Goal: Information Seeking & Learning: Understand process/instructions

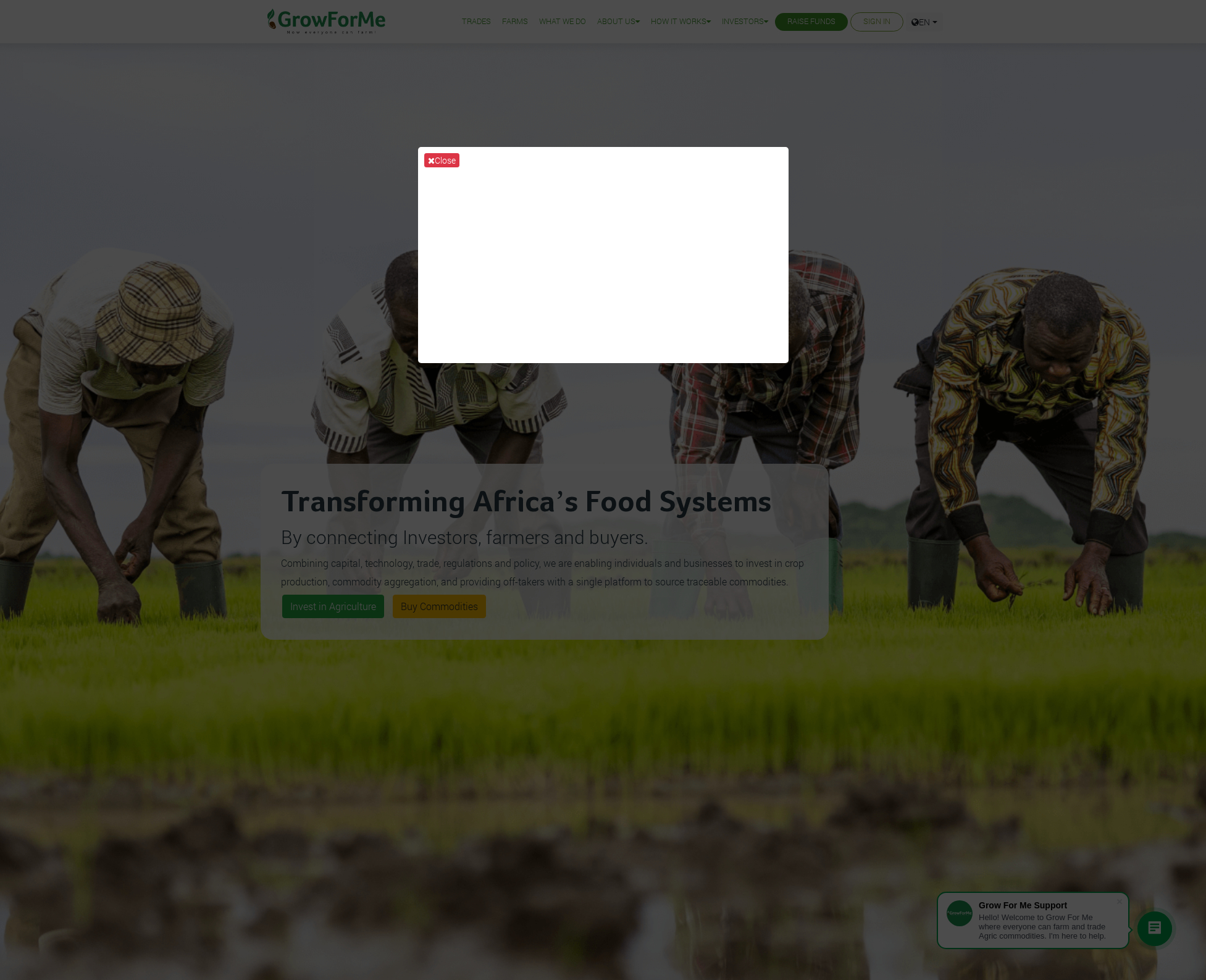
click at [900, 140] on div "Close" at bounding box center [603, 490] width 1206 height 980
click at [547, 41] on div "Close" at bounding box center [603, 490] width 1206 height 980
click at [225, 95] on div "Close" at bounding box center [603, 490] width 1206 height 980
click at [498, 529] on div "Close" at bounding box center [603, 490] width 1206 height 980
click at [979, 161] on div "Close" at bounding box center [603, 490] width 1206 height 980
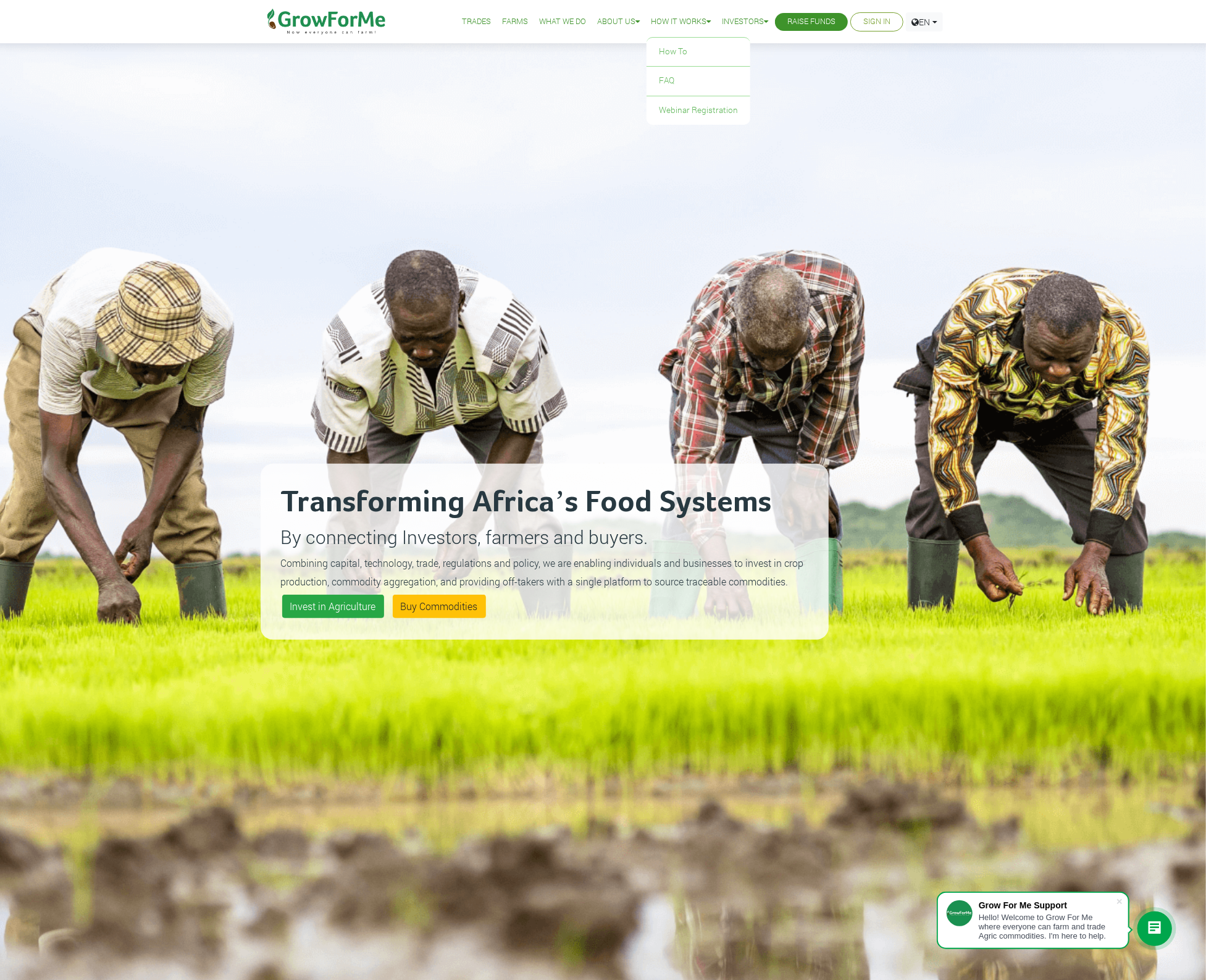
click at [682, 18] on link "How it Works" at bounding box center [681, 22] width 60 height 13
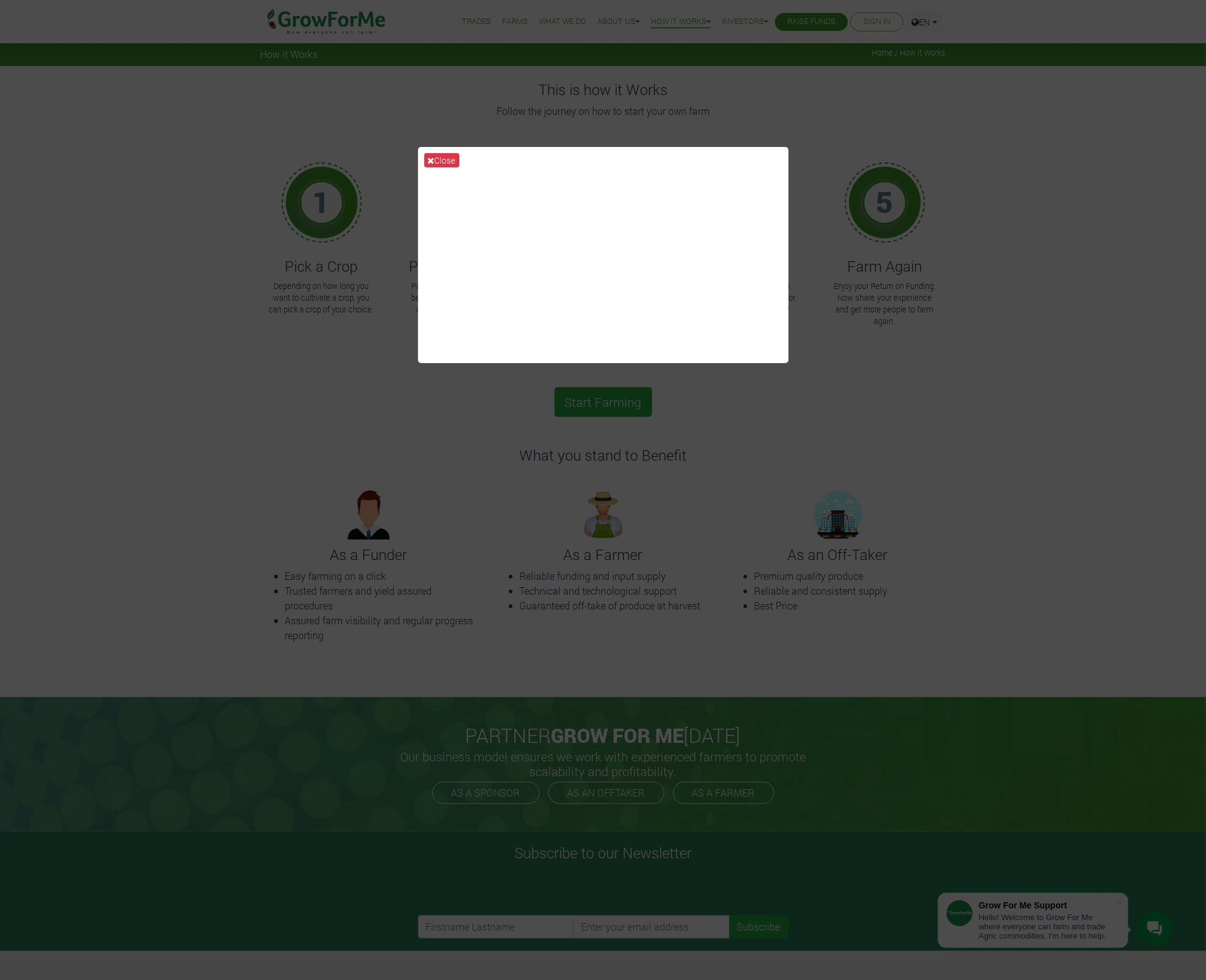
click at [961, 220] on div "Close" at bounding box center [603, 490] width 1206 height 980
click at [1092, 79] on div "Close" at bounding box center [603, 490] width 1206 height 980
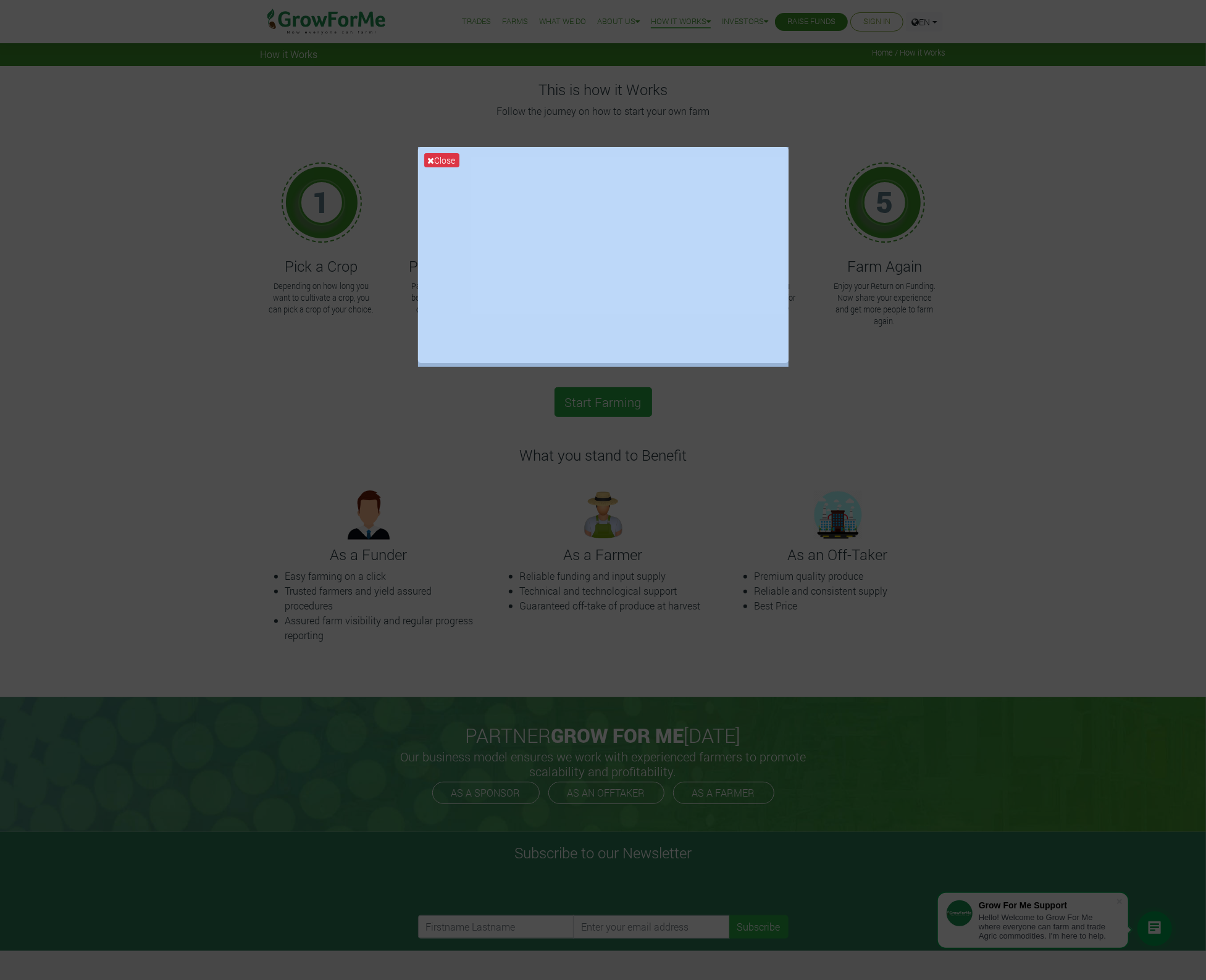
click at [1092, 79] on div "Close" at bounding box center [603, 490] width 1206 height 980
click at [885, 397] on div "Close" at bounding box center [603, 490] width 1206 height 980
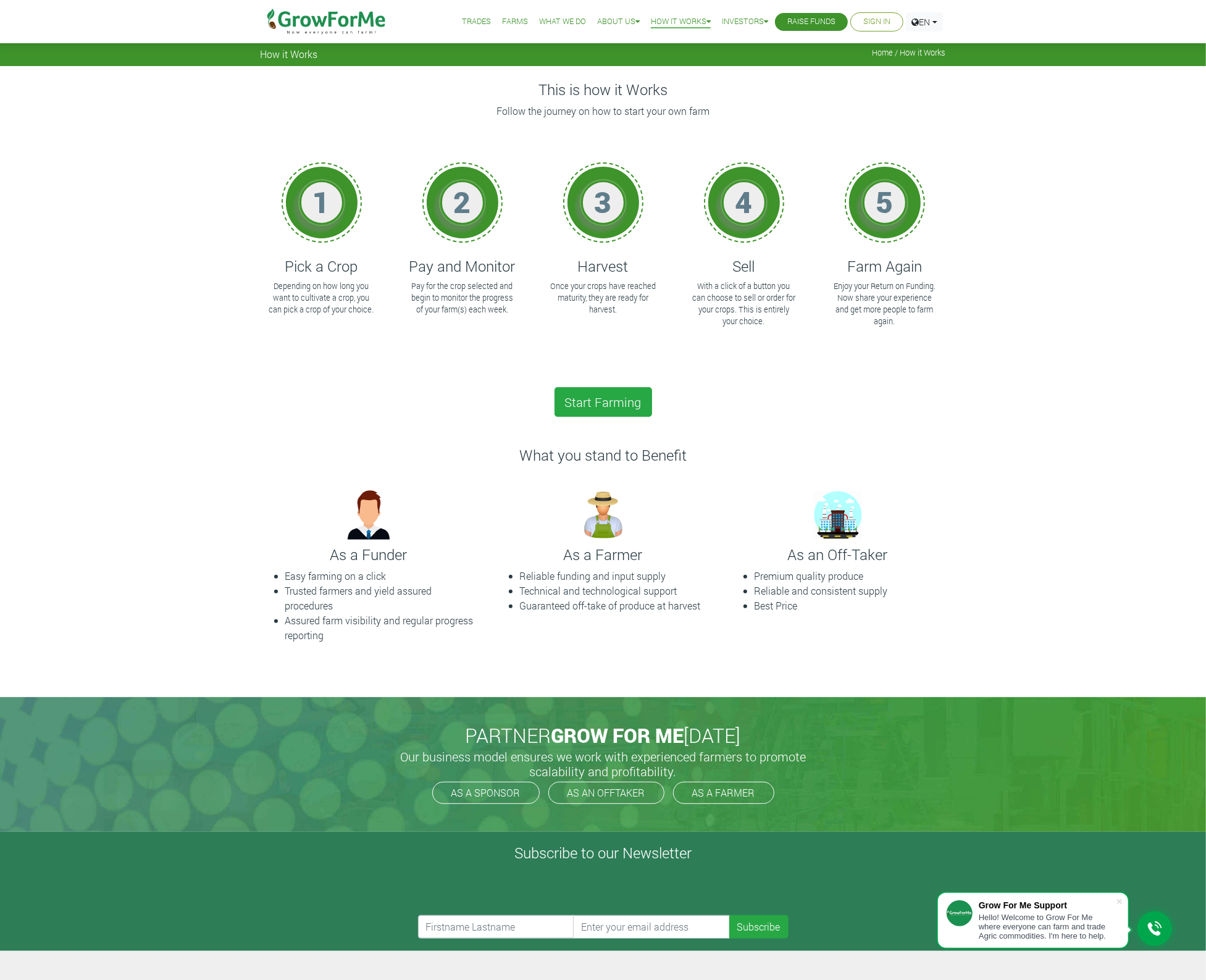
click at [542, 26] on li "What We Do" at bounding box center [563, 22] width 56 height 44
click at [542, 26] on link "What We Do" at bounding box center [562, 22] width 47 height 13
